Goal: Task Accomplishment & Management: Manage account settings

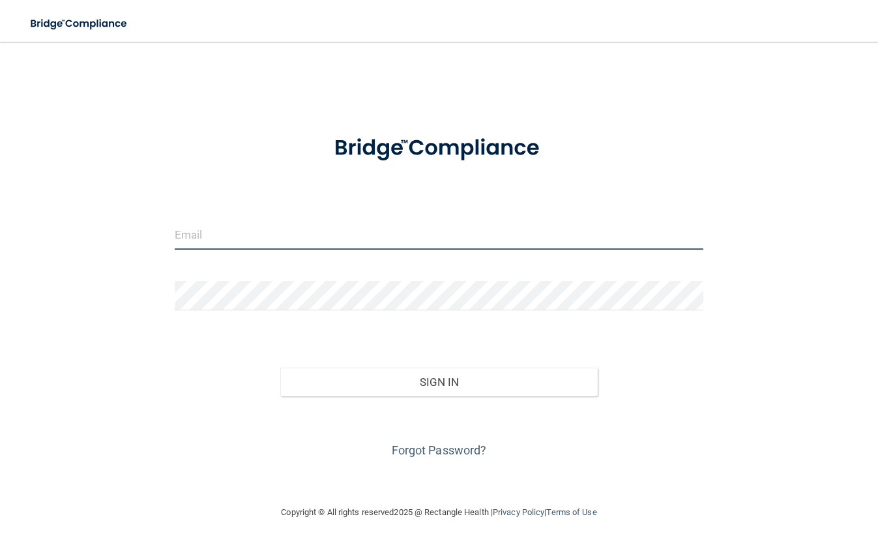
click at [194, 233] on input "email" at bounding box center [439, 234] width 529 height 29
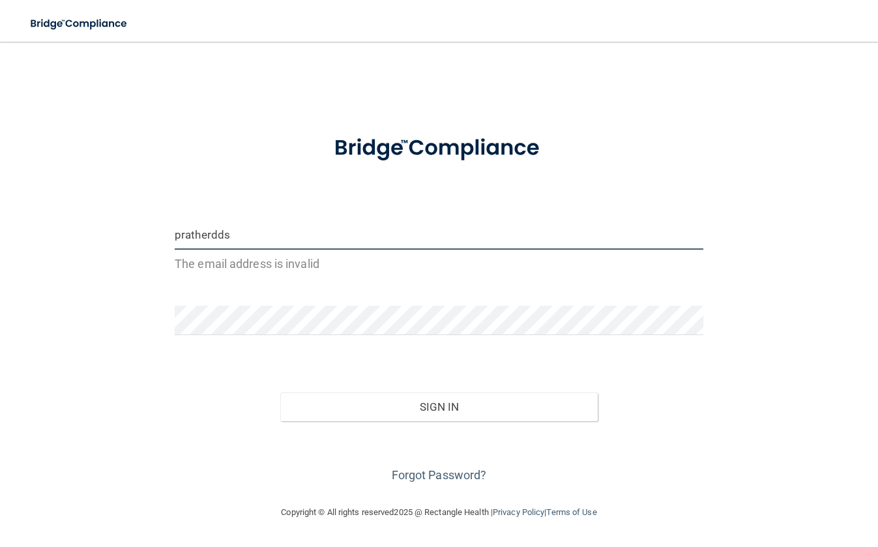
type input "[EMAIL_ADDRESS][DOMAIN_NAME]"
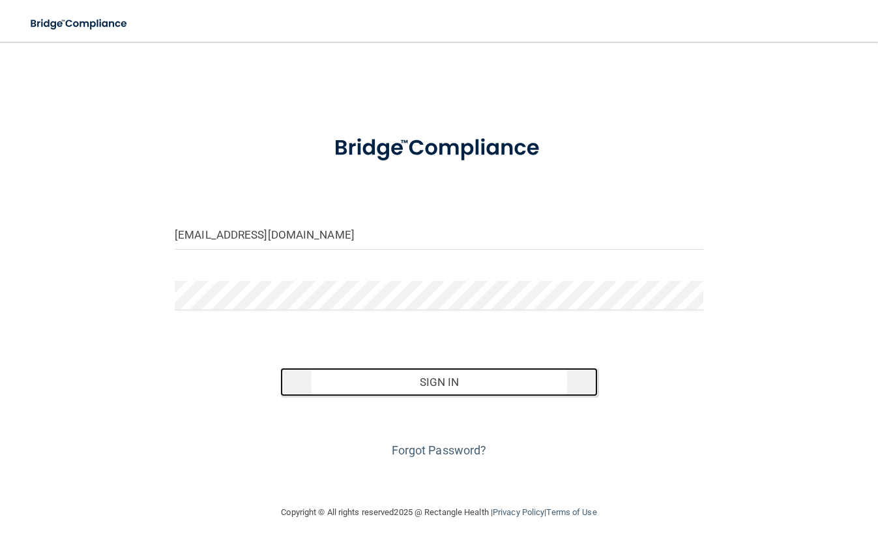
click at [477, 379] on button "Sign In" at bounding box center [439, 382] width 318 height 29
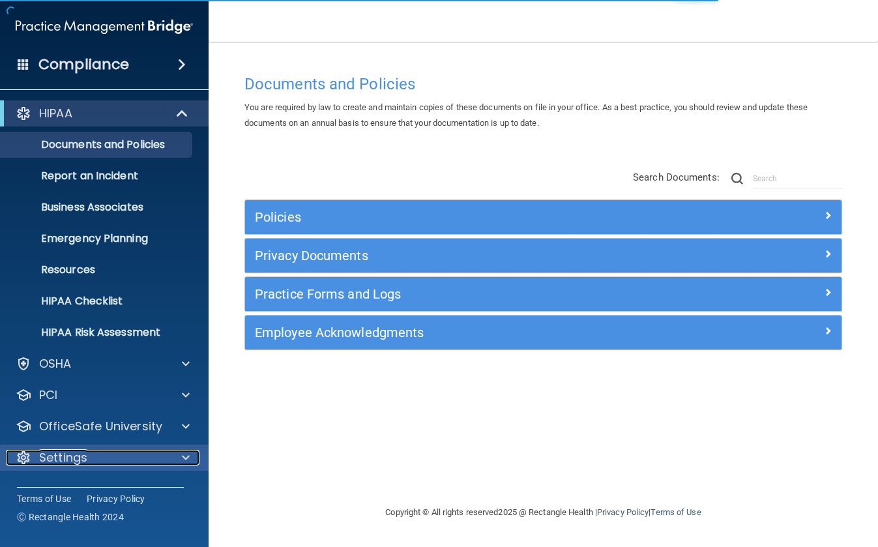
click at [63, 459] on p "Settings" at bounding box center [63, 458] width 48 height 16
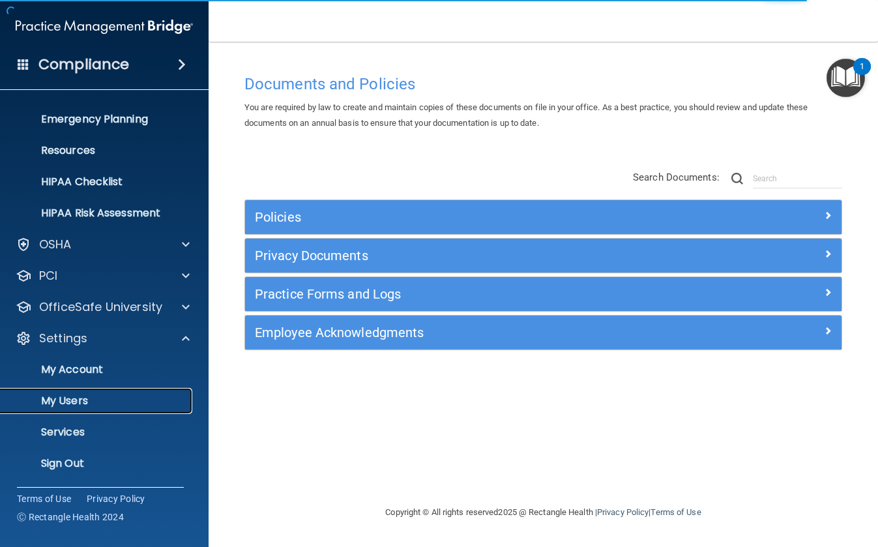
click at [85, 399] on p "My Users" at bounding box center [97, 400] width 178 height 13
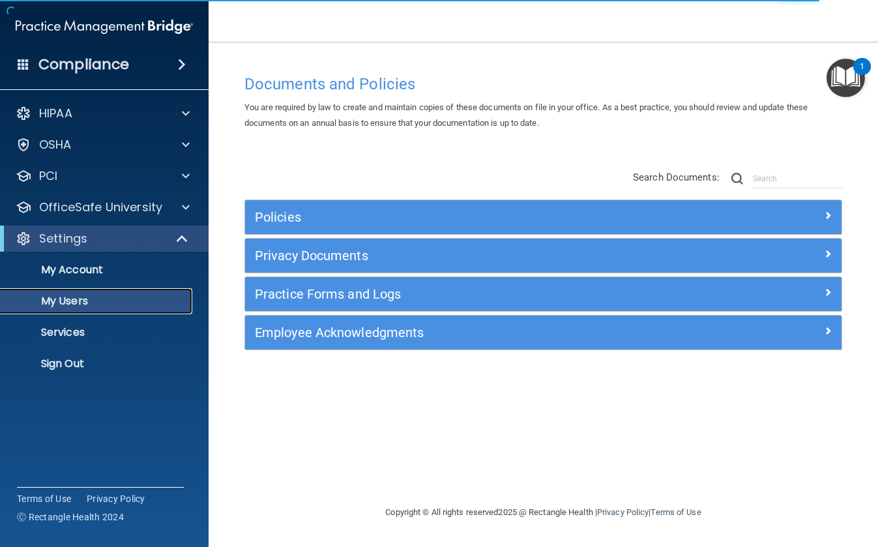
select select "20"
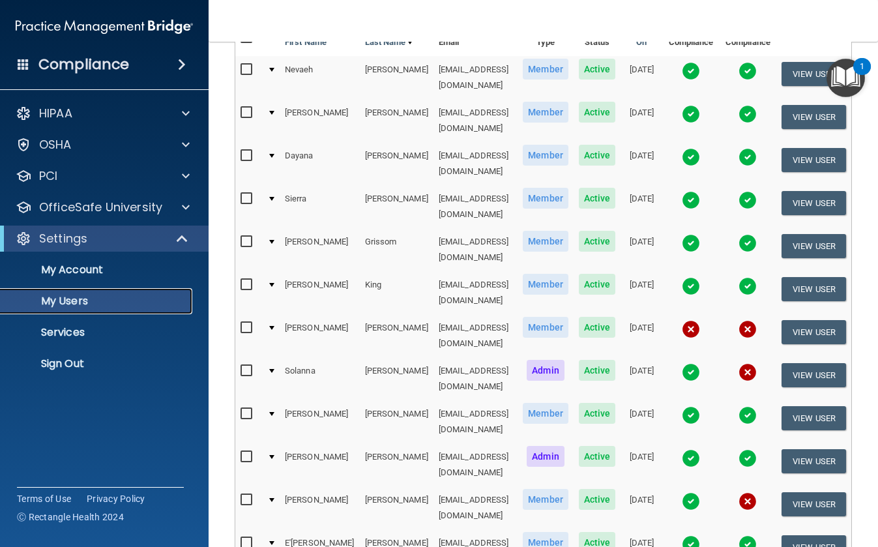
scroll to position [217, 0]
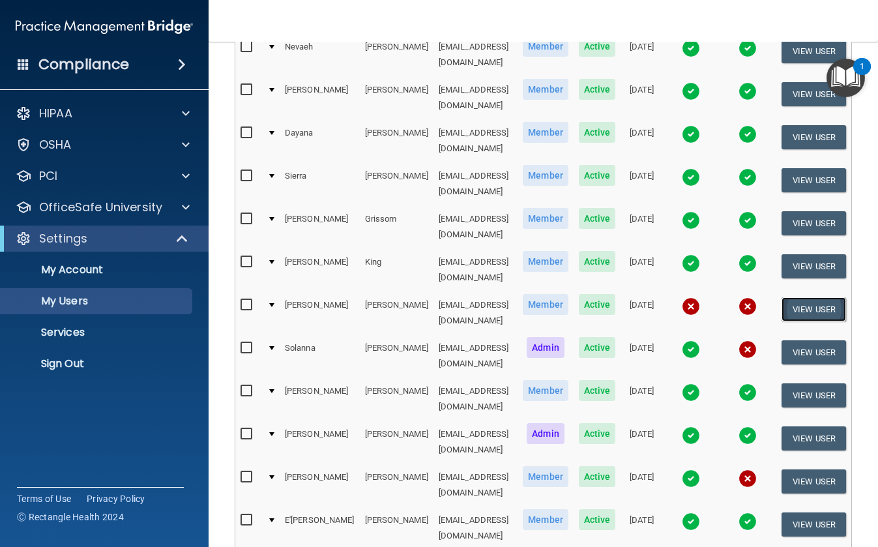
click at [819, 297] on button "View User" at bounding box center [814, 309] width 65 height 24
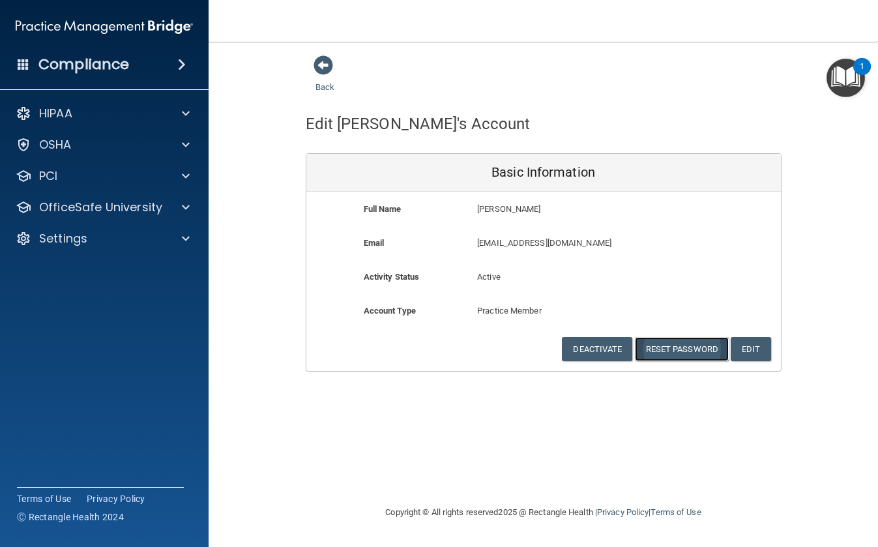
click at [672, 346] on button "Reset Password" at bounding box center [682, 349] width 94 height 24
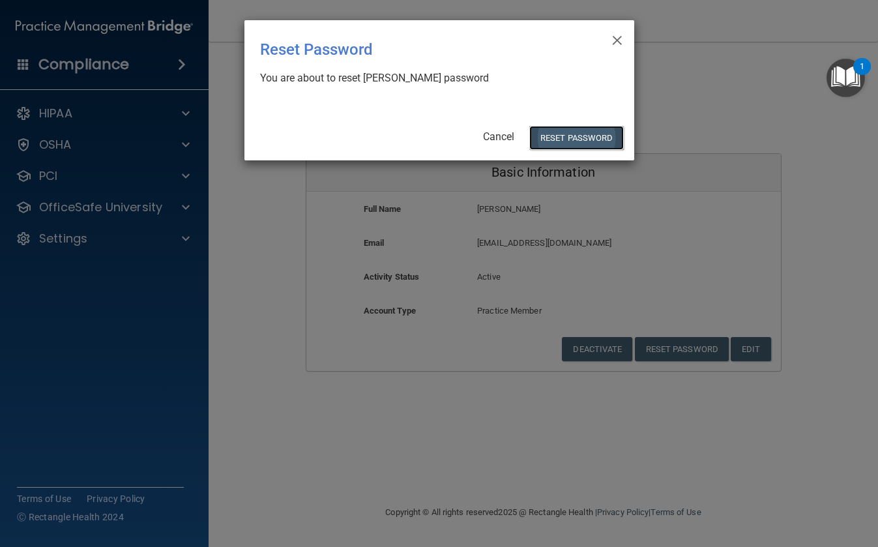
click at [565, 138] on button "Reset Password" at bounding box center [576, 138] width 94 height 24
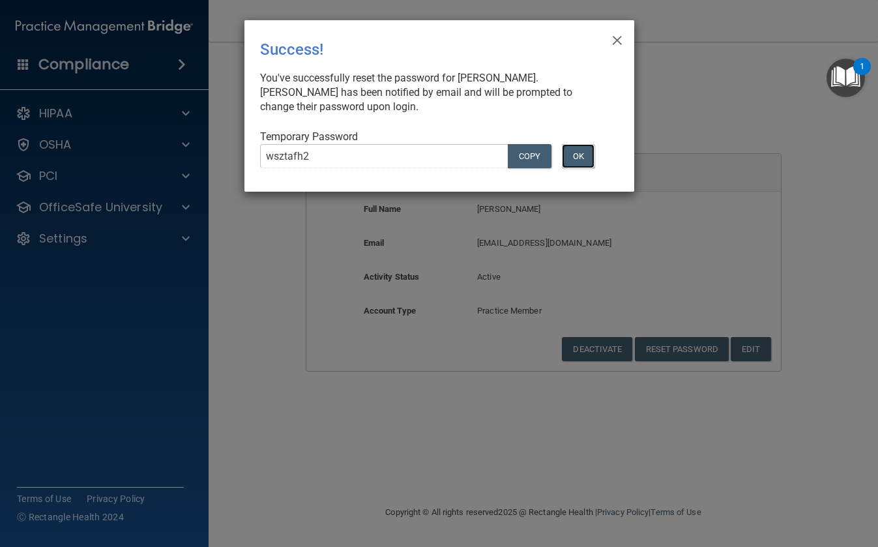
click at [578, 158] on button "OK" at bounding box center [578, 156] width 33 height 24
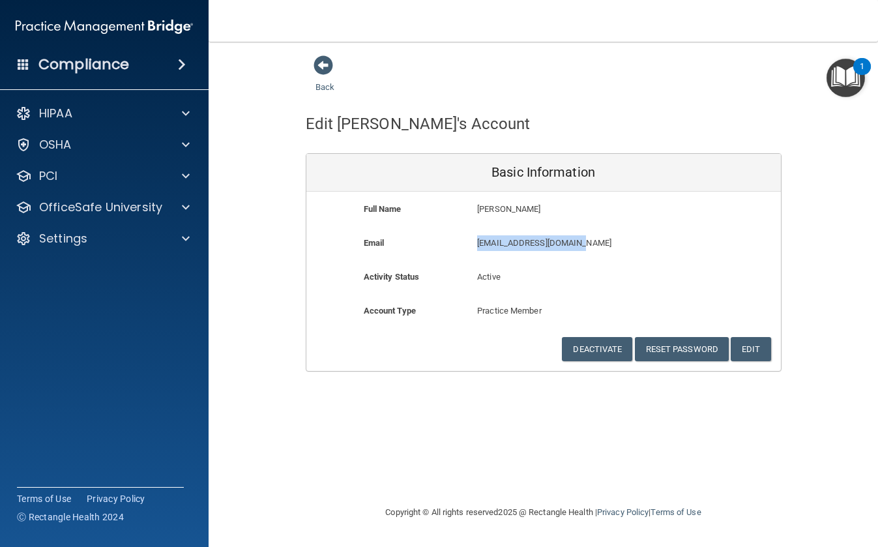
drag, startPoint x: 583, startPoint y: 243, endPoint x: 478, endPoint y: 246, distance: 105.0
click at [478, 246] on p "[EMAIL_ADDRESS][DOMAIN_NAME]" at bounding box center [581, 243] width 208 height 16
copy p "[EMAIL_ADDRESS][DOMAIN_NAME]"
